Goal: Navigation & Orientation: Find specific page/section

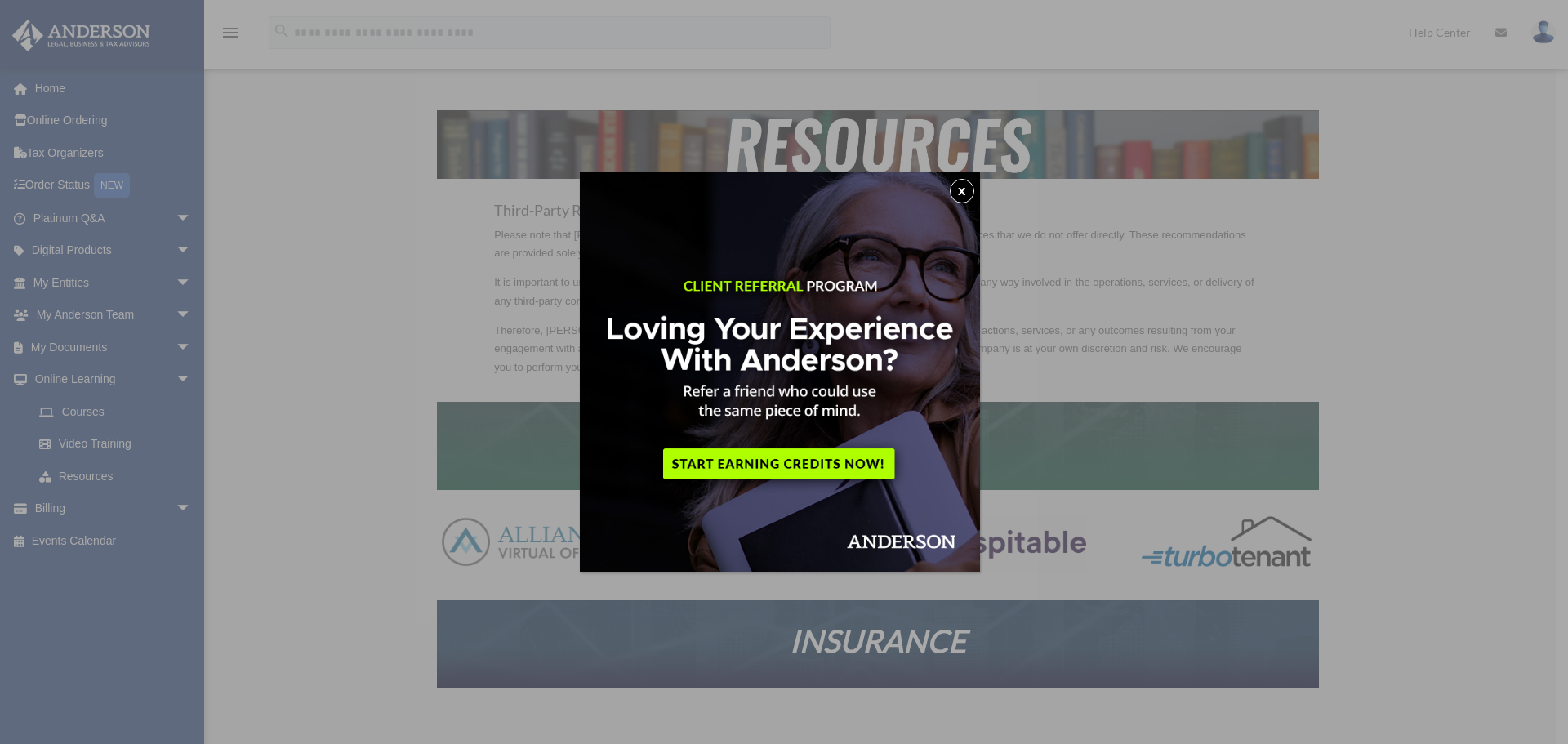
click at [966, 180] on button "x" at bounding box center [962, 191] width 24 height 24
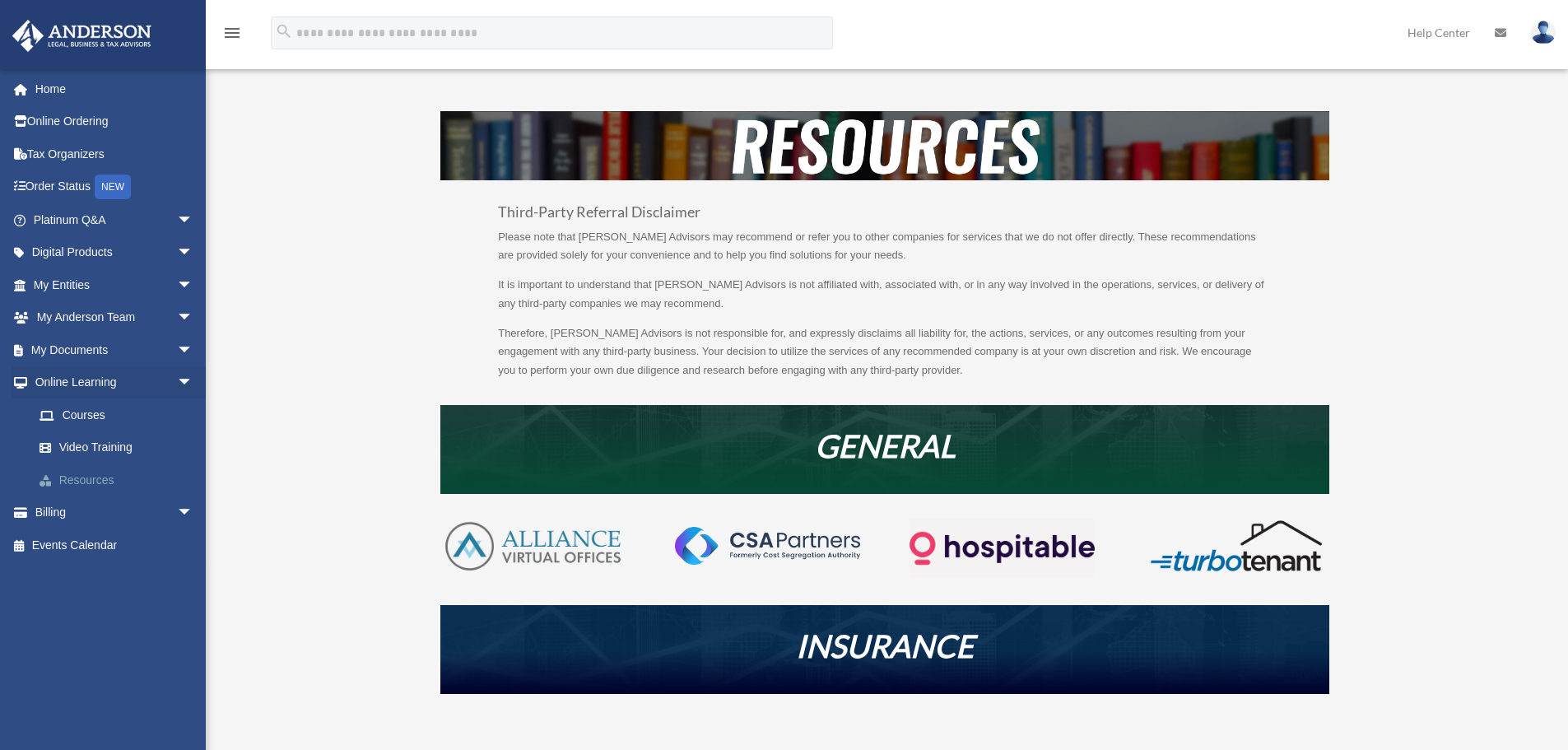
click at [94, 476] on link "Resources" at bounding box center [120, 480] width 195 height 33
click at [91, 411] on link "Courses" at bounding box center [120, 414] width 195 height 33
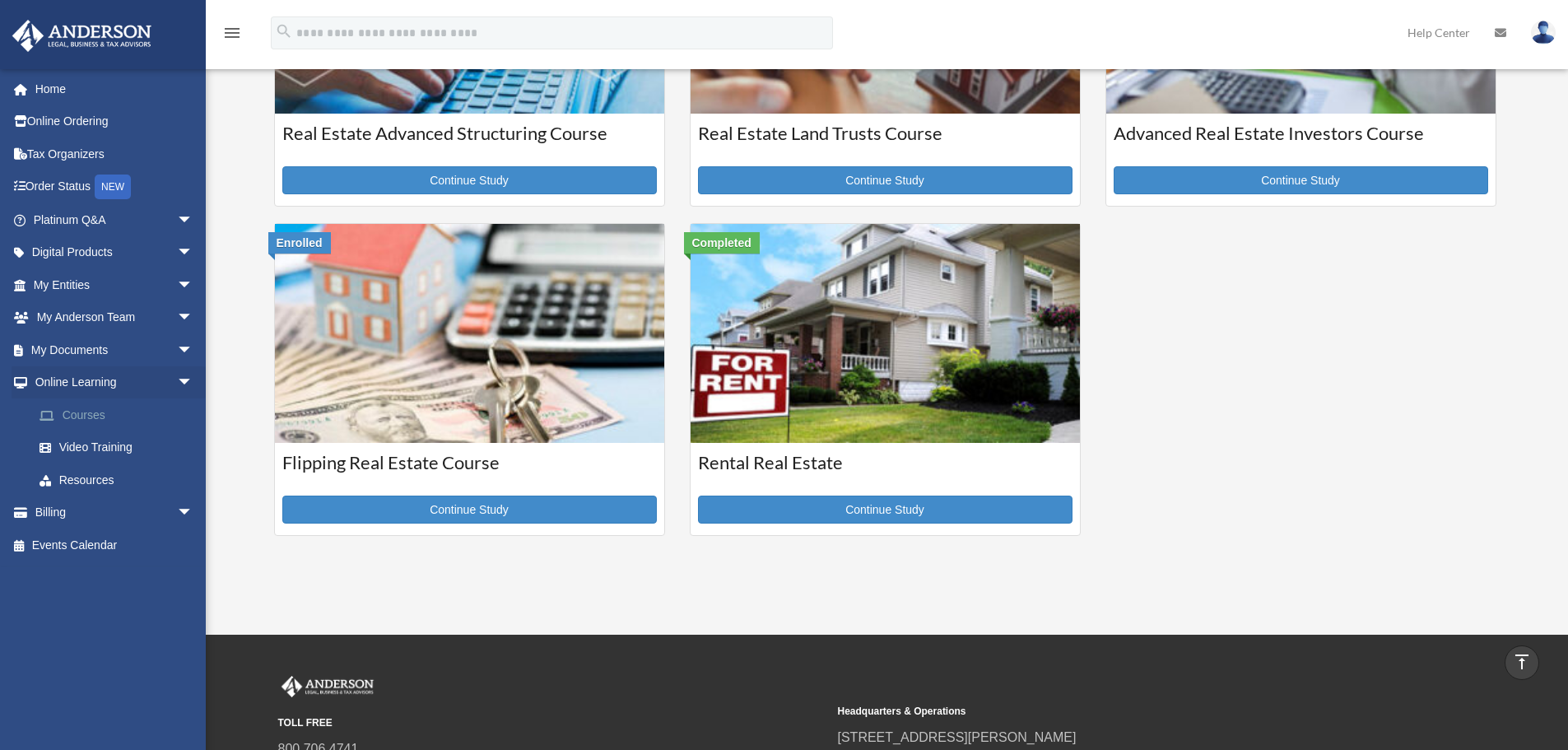
scroll to position [576, 0]
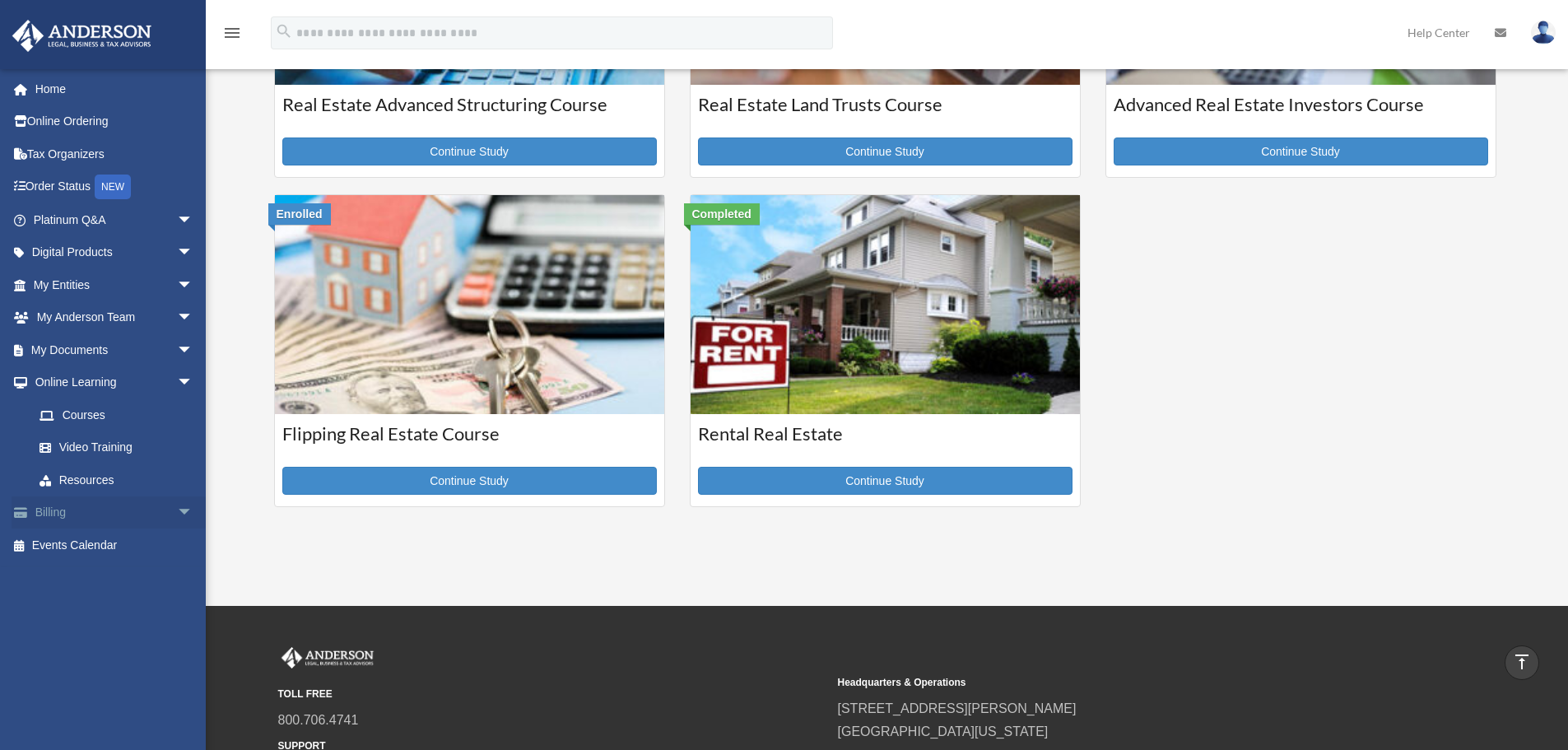
click at [177, 506] on span "arrow_drop_down" at bounding box center [193, 514] width 33 height 34
click at [116, 444] on link "Video Training" at bounding box center [120, 447] width 195 height 33
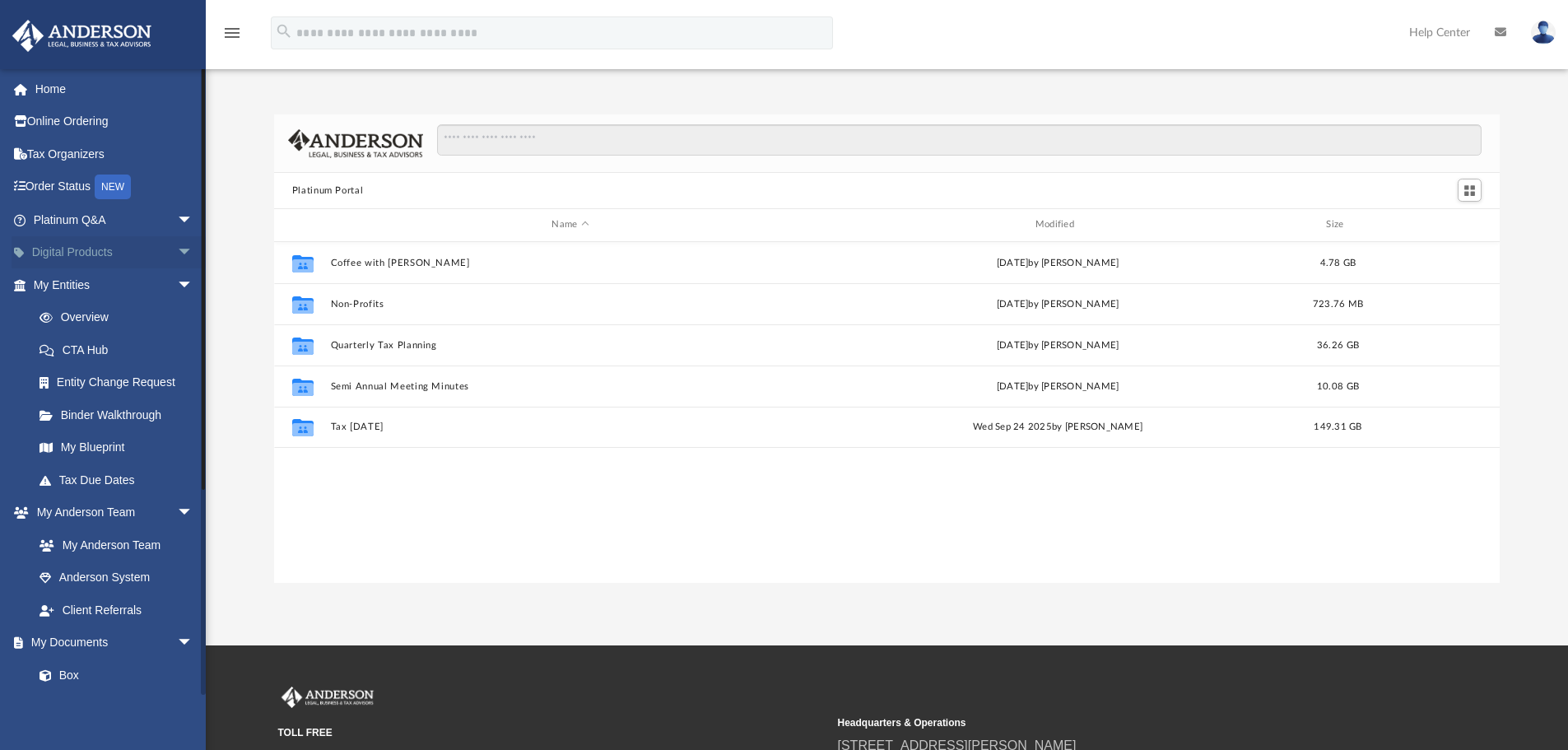
click at [177, 248] on span "arrow_drop_down" at bounding box center [193, 253] width 33 height 34
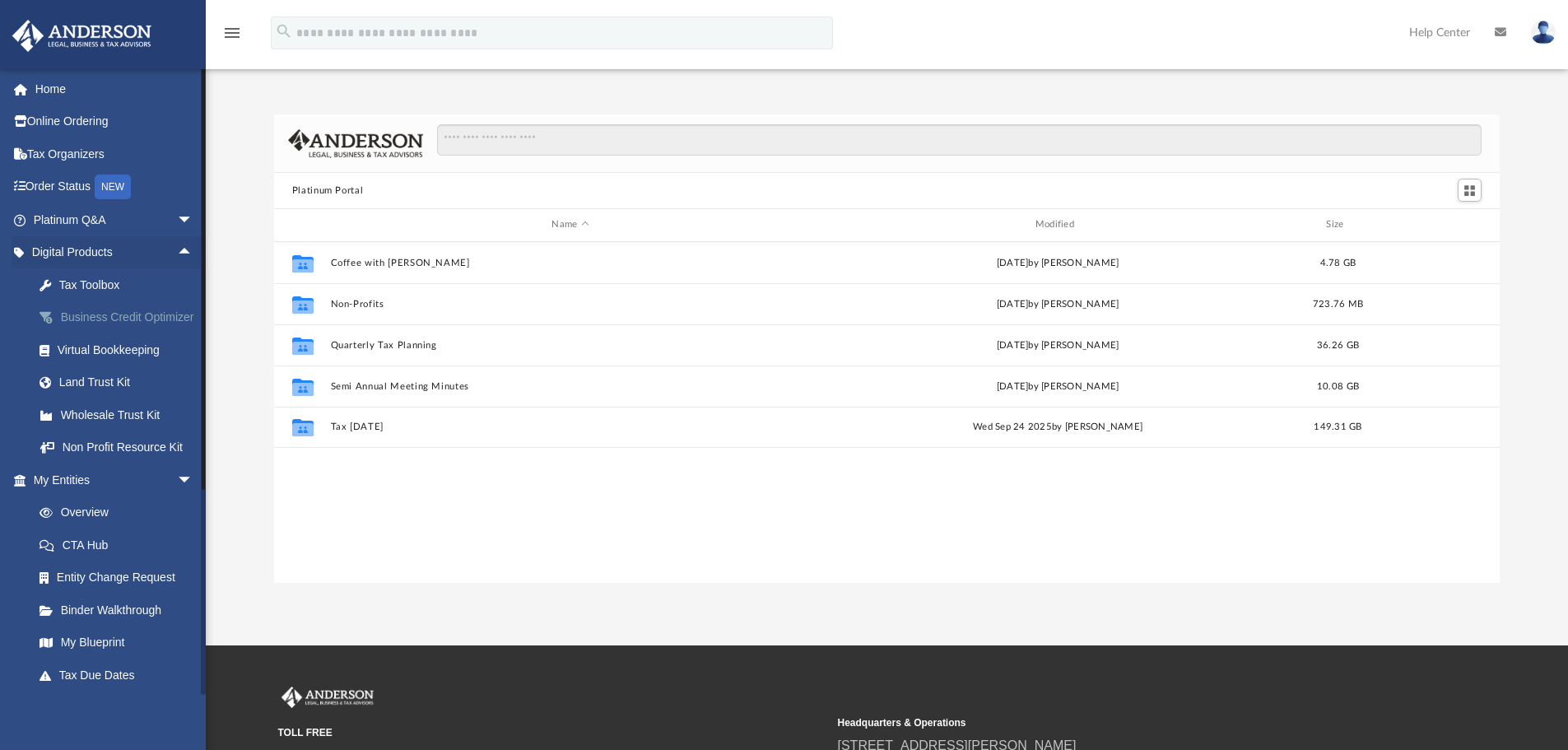
click at [91, 320] on div "Business Credit Optimizer" at bounding box center [128, 318] width 140 height 21
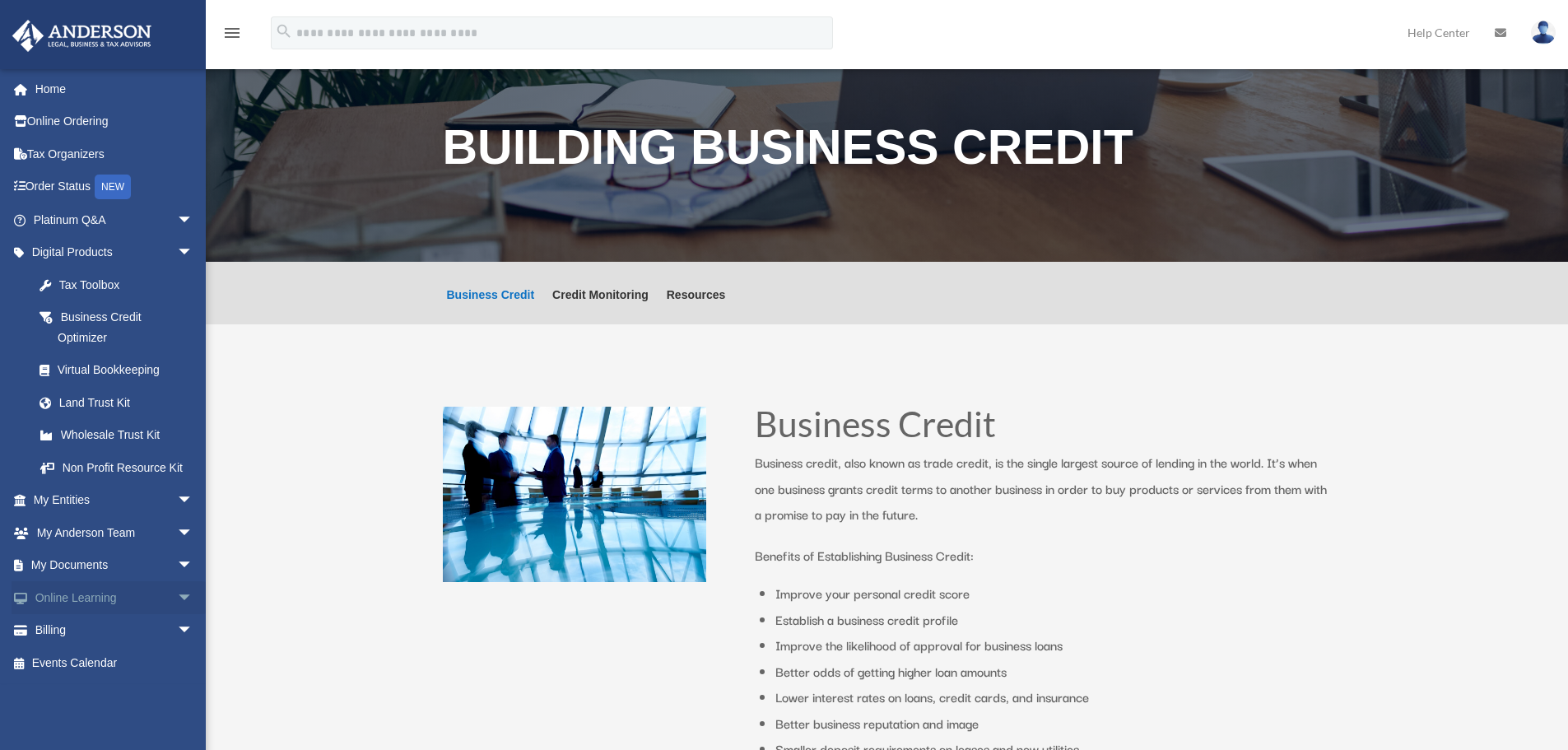
click at [177, 593] on span "arrow_drop_down" at bounding box center [193, 599] width 33 height 34
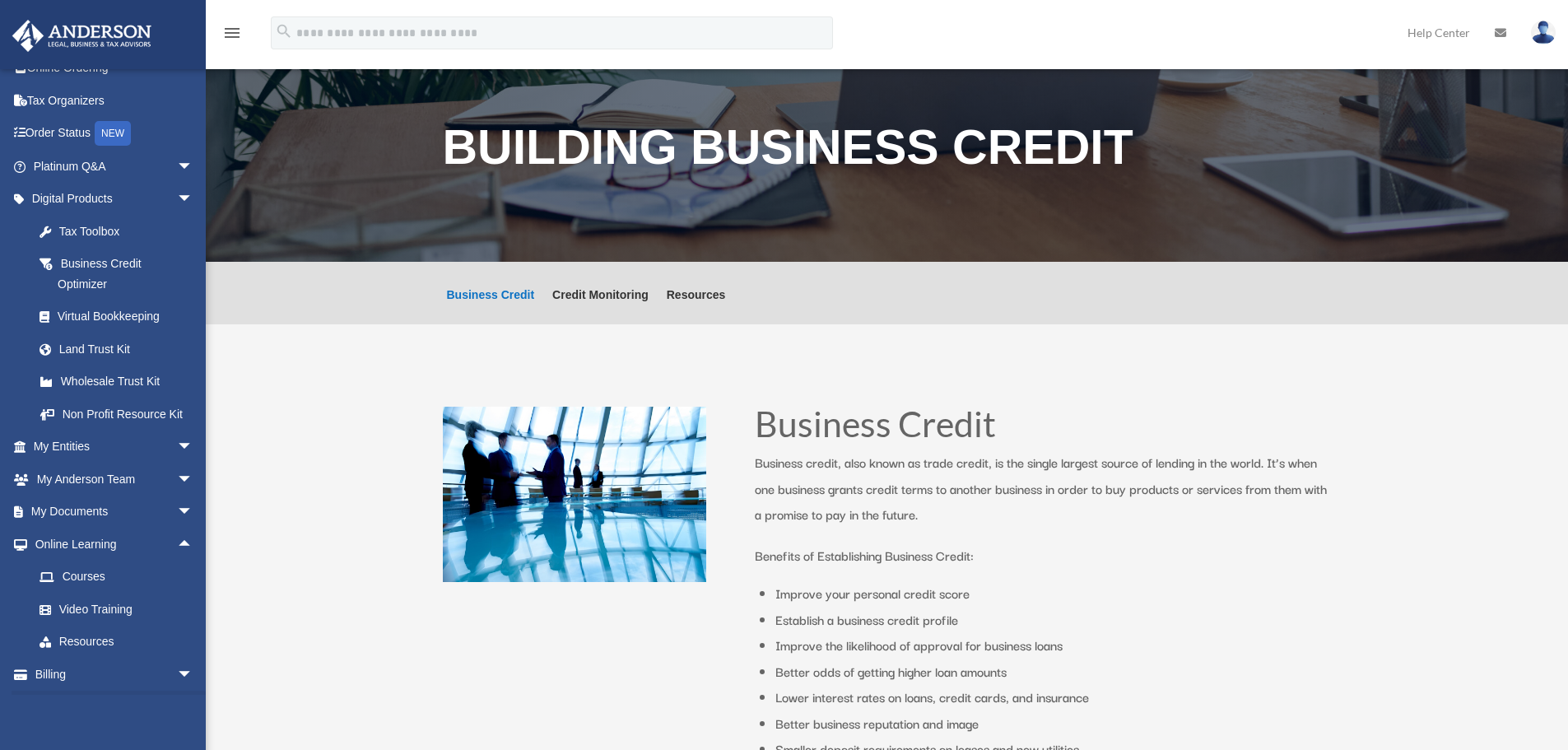
scroll to position [82, 0]
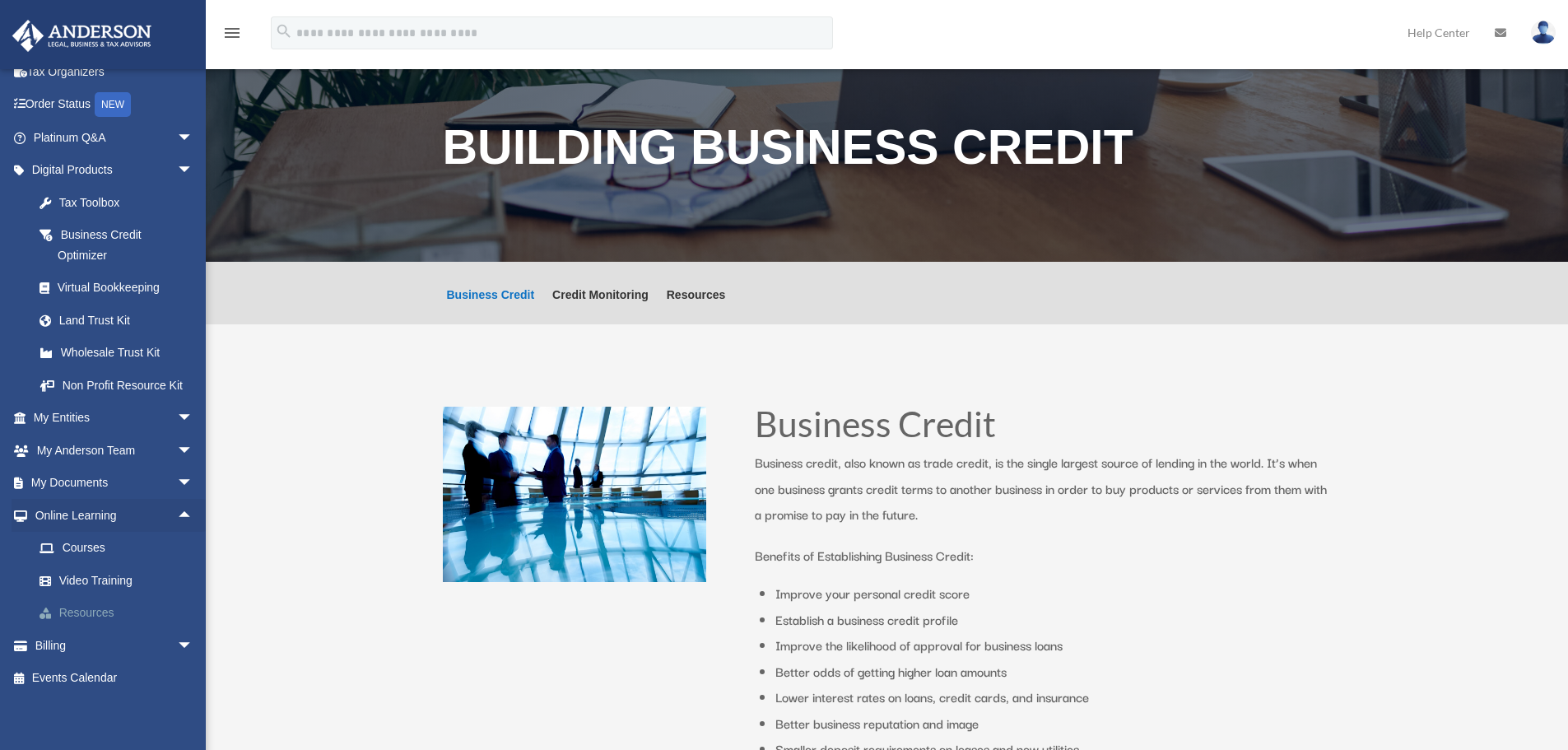
click at [95, 615] on link "Resources" at bounding box center [120, 613] width 195 height 33
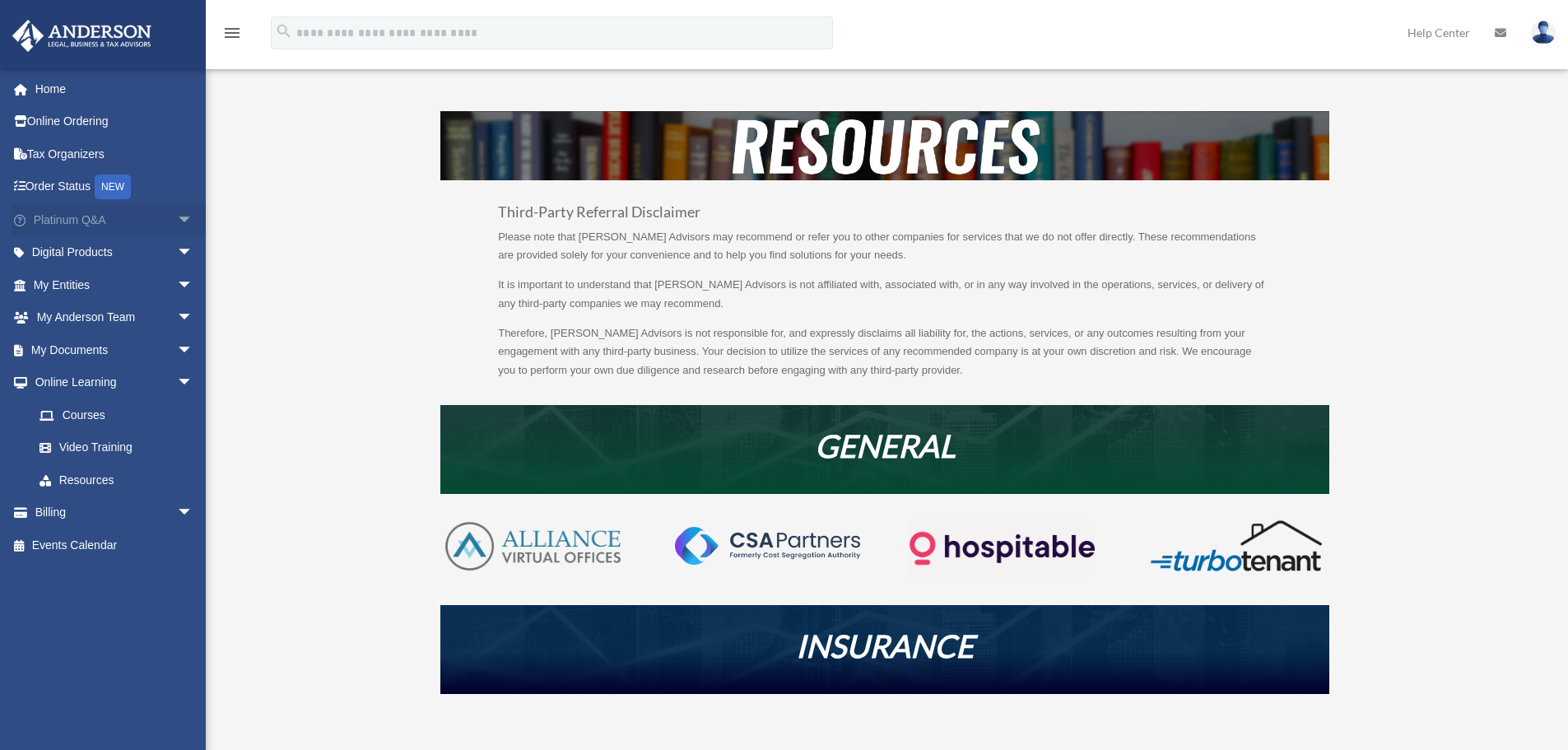
click at [177, 218] on span "arrow_drop_down" at bounding box center [193, 220] width 33 height 34
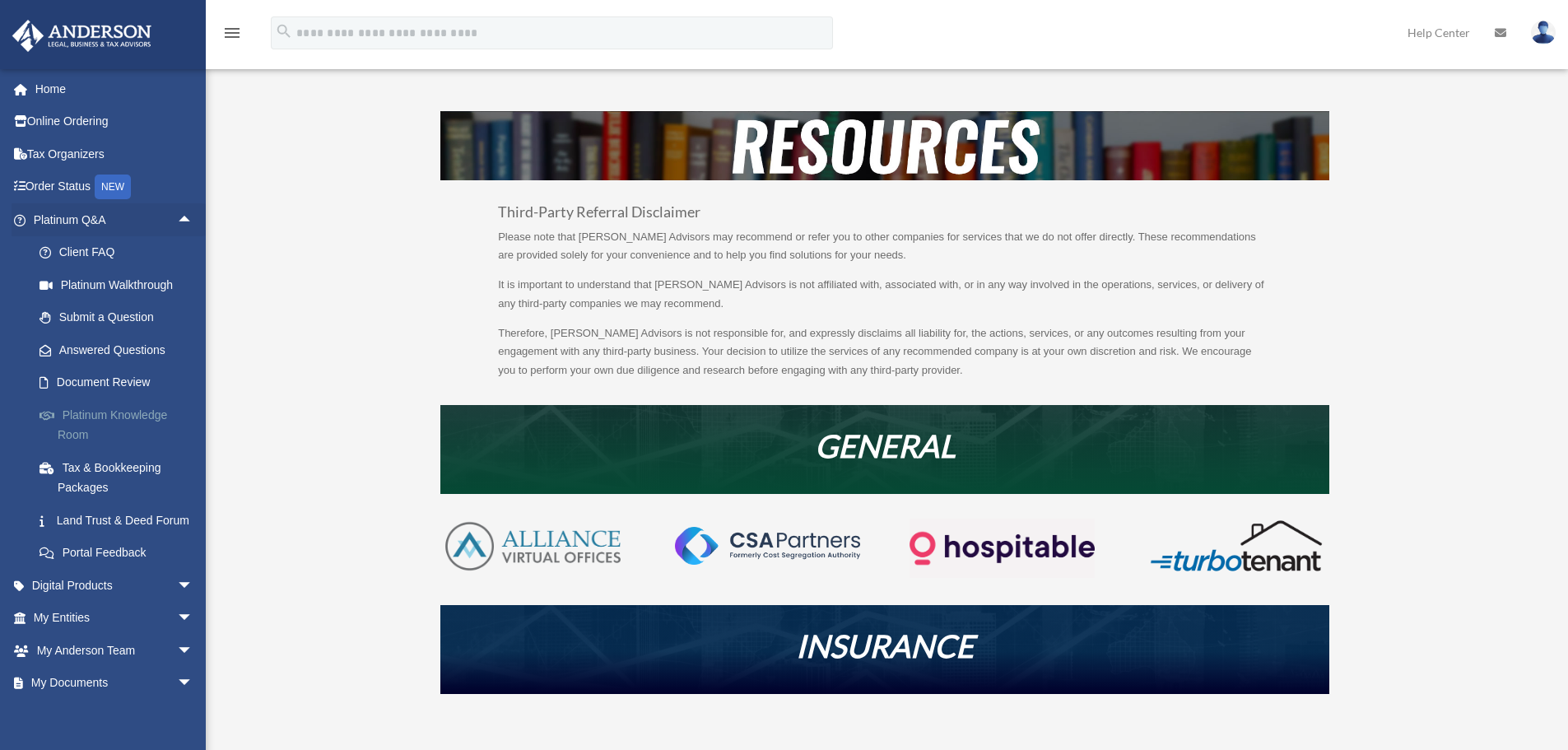
click at [137, 414] on link "Platinum Knowledge Room" at bounding box center [120, 425] width 195 height 53
